Goal: Transaction & Acquisition: Purchase product/service

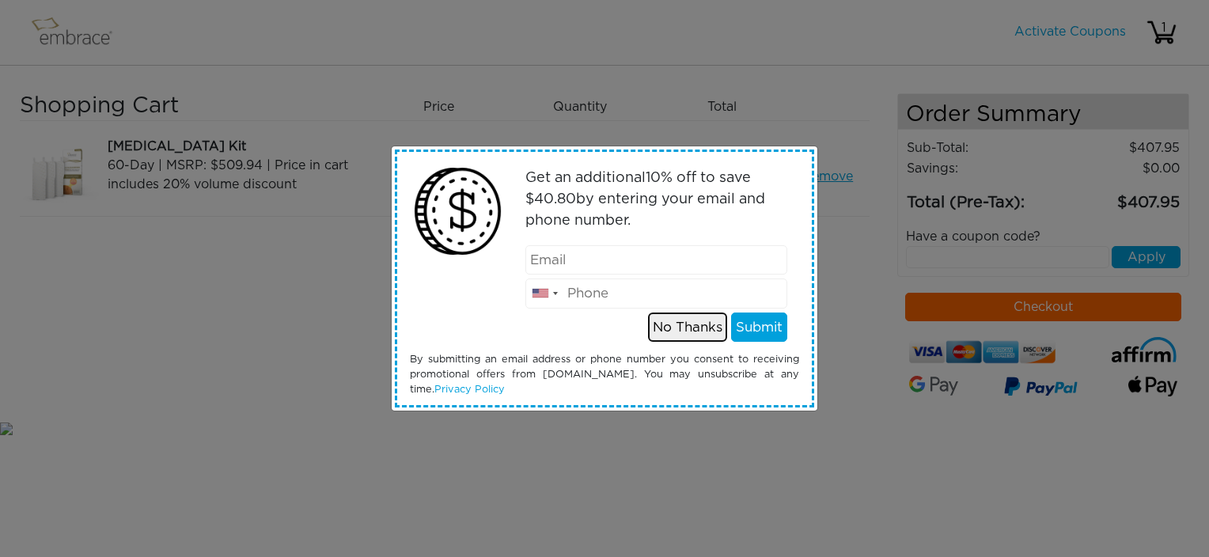
click at [677, 324] on button "No Thanks" at bounding box center [687, 328] width 79 height 30
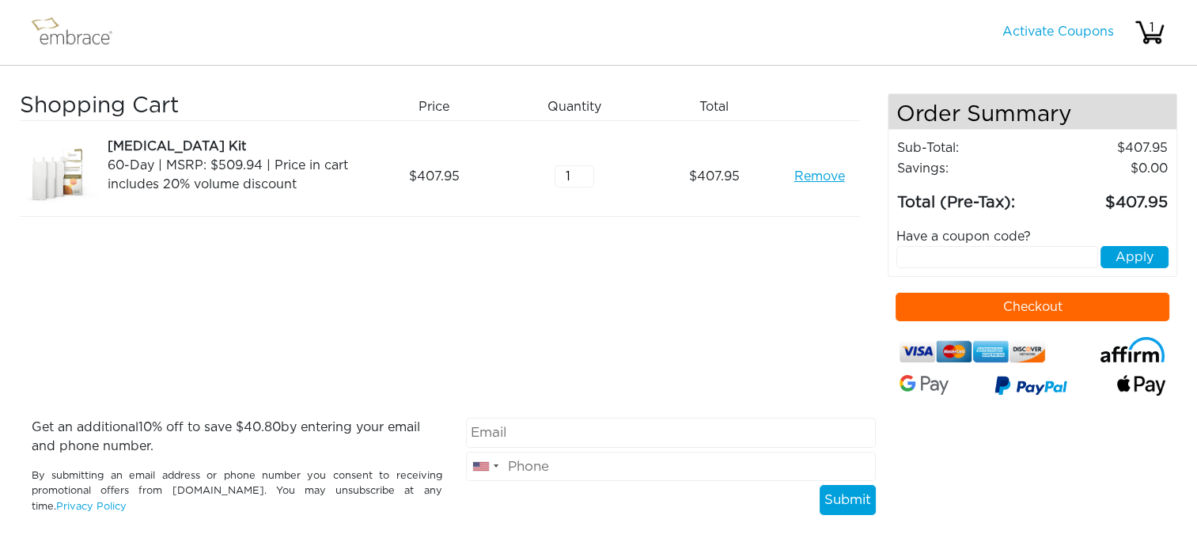
click at [972, 301] on button "Checkout" at bounding box center [1033, 307] width 274 height 28
click at [810, 176] on link "Remove" at bounding box center [819, 176] width 51 height 19
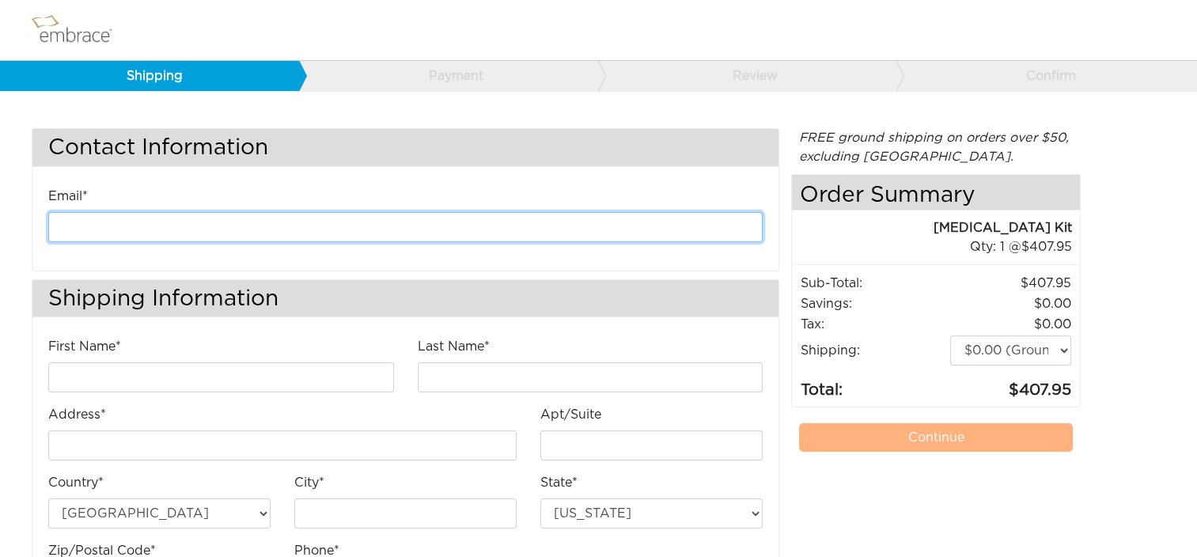
click at [384, 226] on input "email" at bounding box center [405, 227] width 714 height 30
type input "[EMAIL_ADDRESS][DOMAIN_NAME]"
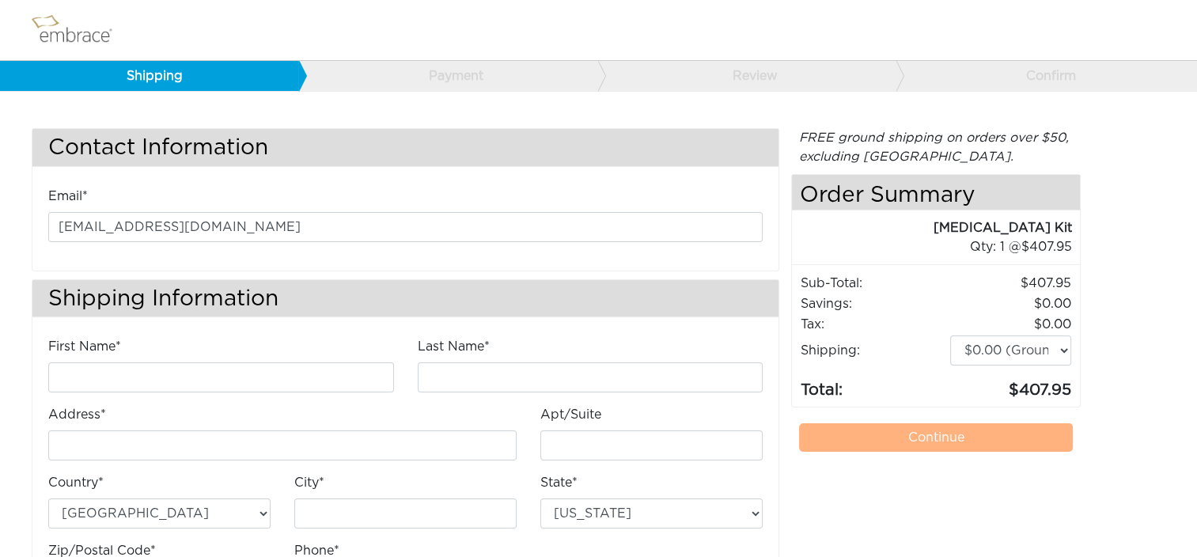
type input "[PERSON_NAME]"
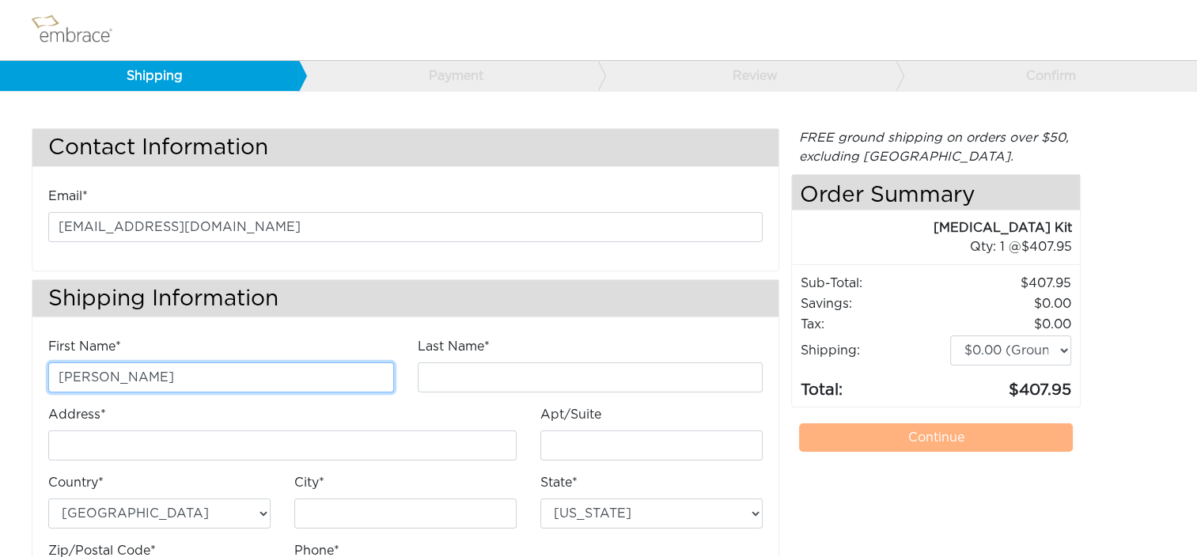
type input "[PERSON_NAME]"
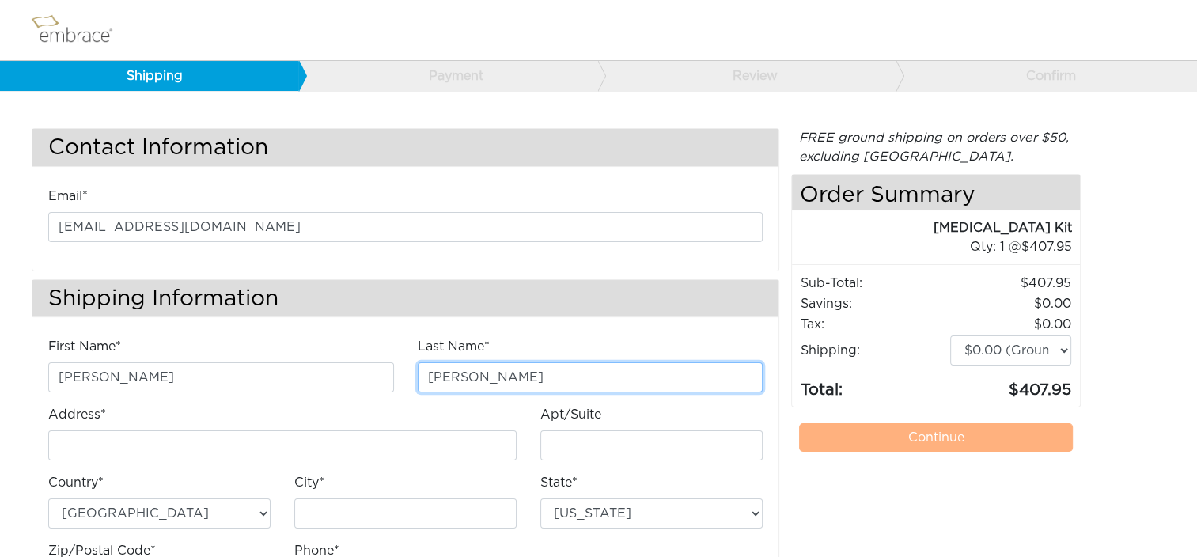
type input "[STREET_ADDRESS]"
type input "E"
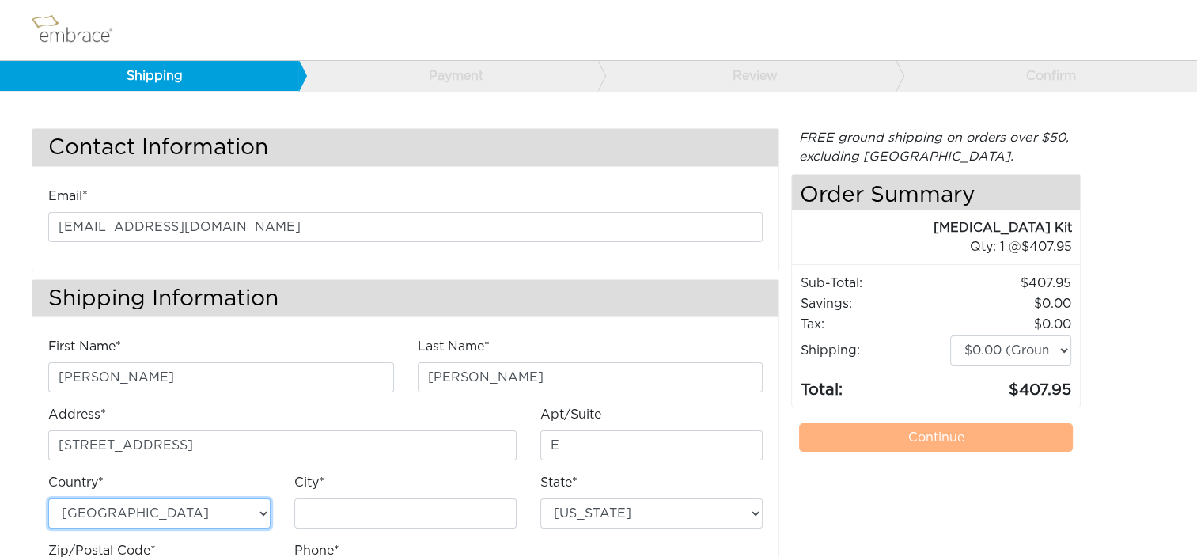
type input "Chantilly"
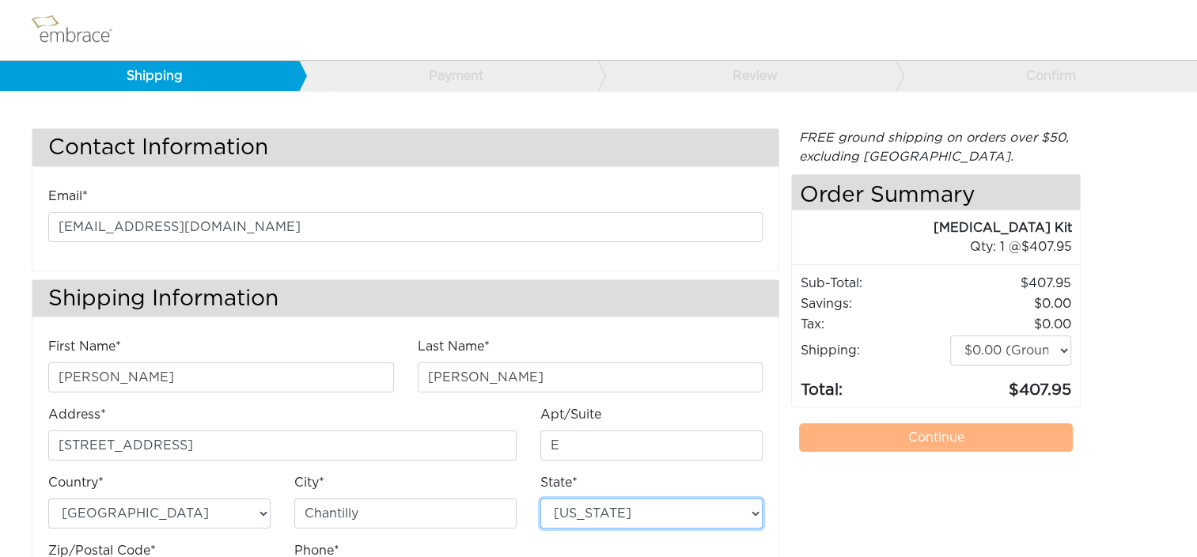
select select "VA"
type input "20151"
type input "7034490520"
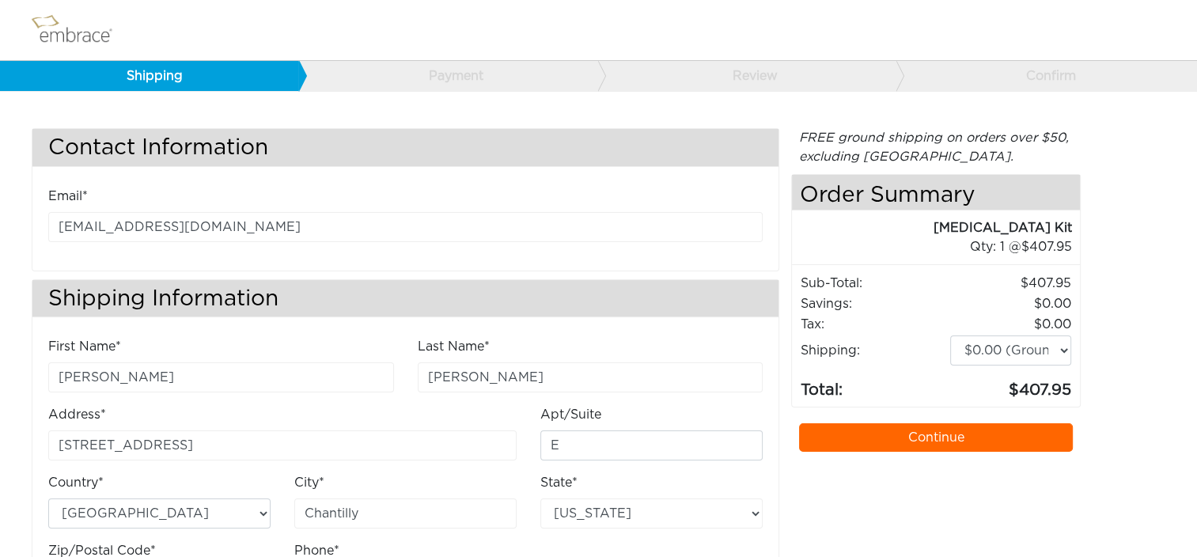
click at [860, 427] on link "Continue" at bounding box center [936, 437] width 274 height 28
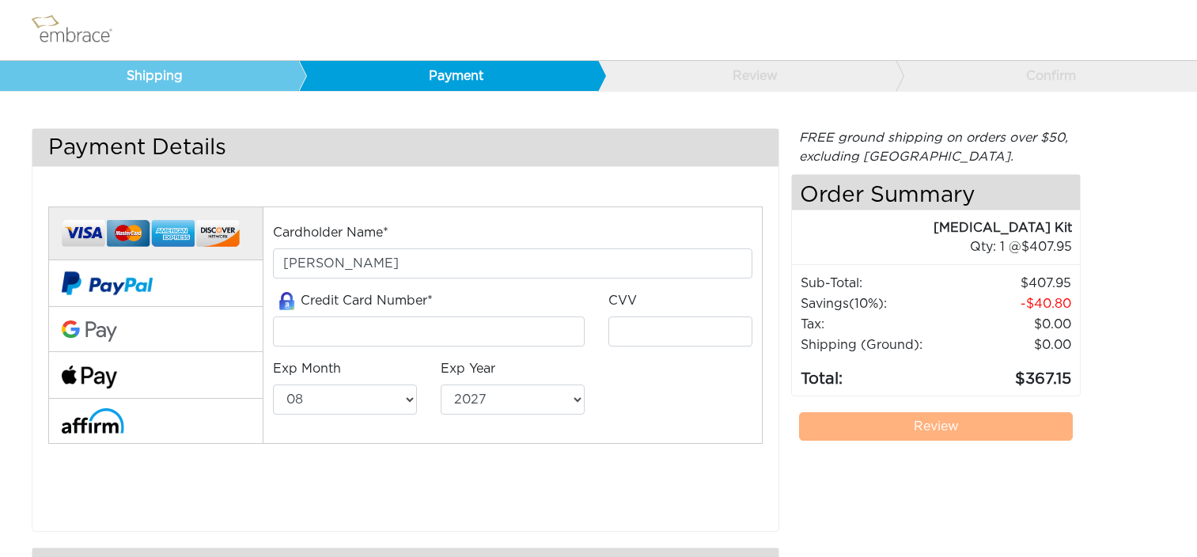
select select "8"
select select "2027"
